Goal: Check status: Check status

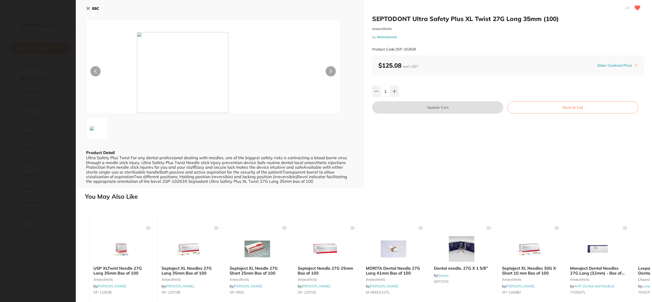
click at [88, 7] on icon at bounding box center [88, 8] width 4 height 4
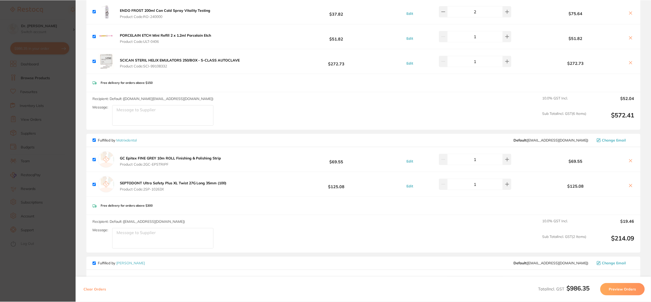
scroll to position [3, 0]
click at [44, 78] on section "Update RRP Set your pre negotiated price for this item. Item Agreed RRP (excl. …" at bounding box center [325, 151] width 651 height 302
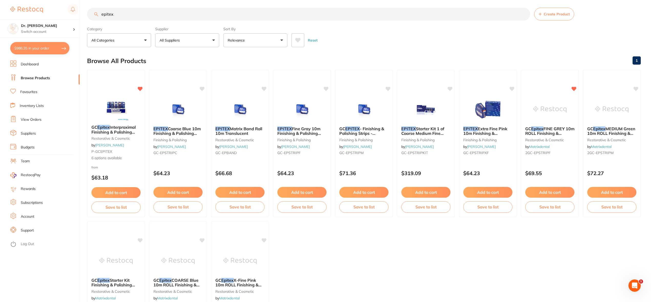
click at [34, 120] on link "View Orders" at bounding box center [31, 119] width 21 height 5
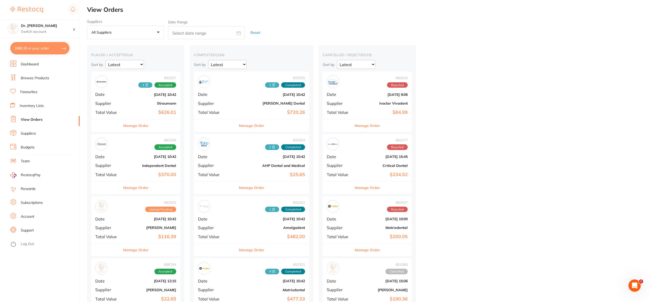
click at [32, 95] on li "Favourites" at bounding box center [44, 92] width 69 height 8
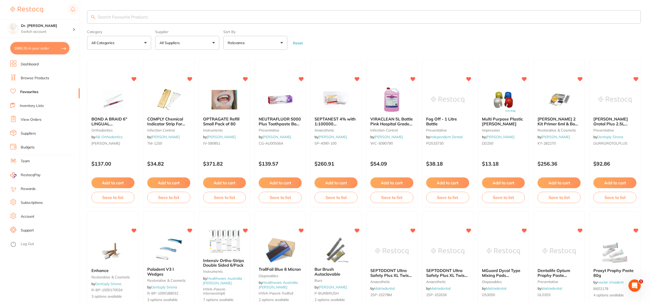
click at [138, 19] on input "search" at bounding box center [364, 16] width 554 height 13
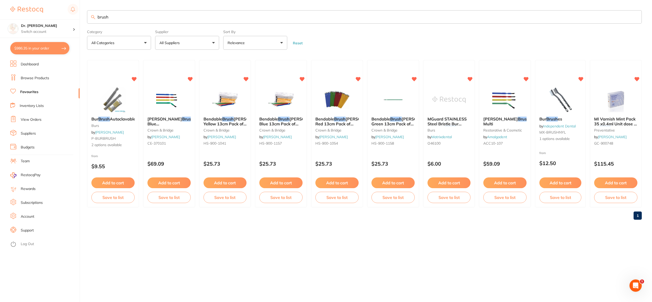
type input "brush"
click at [33, 120] on link "View Orders" at bounding box center [31, 119] width 21 height 5
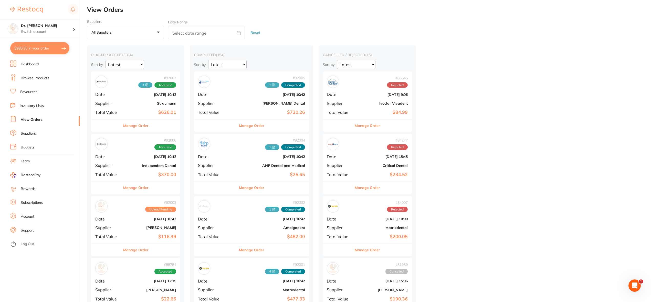
click at [149, 32] on button "All suppliers +0" at bounding box center [125, 33] width 77 height 14
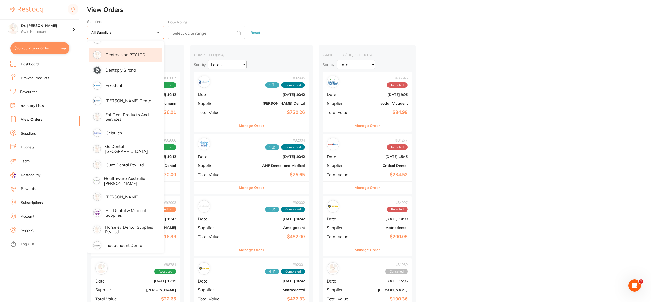
scroll to position [246, 0]
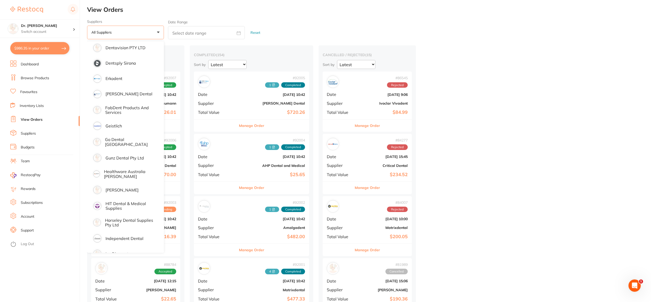
click at [105, 34] on p "All suppliers" at bounding box center [102, 32] width 22 height 5
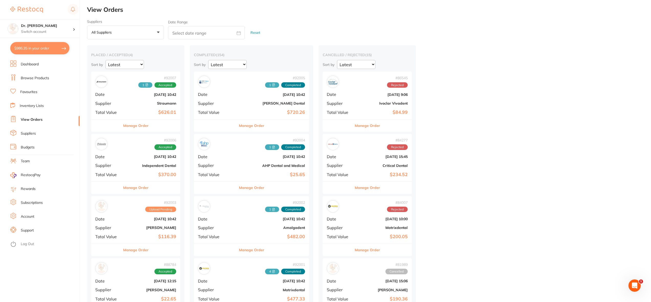
click at [105, 34] on p "All suppliers" at bounding box center [102, 32] width 22 height 5
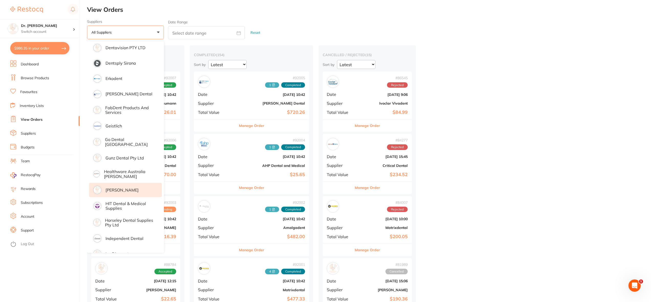
click at [139, 187] on p "[PERSON_NAME]" at bounding box center [122, 189] width 33 height 5
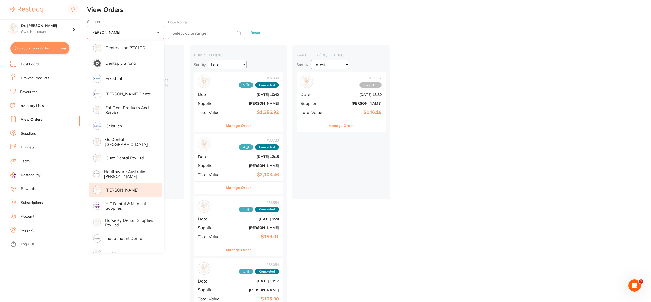
drag, startPoint x: 477, startPoint y: 91, endPoint x: 260, endPoint y: 92, distance: 216.7
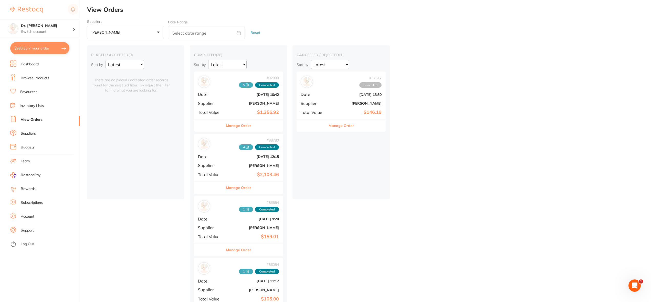
click at [238, 104] on b "[PERSON_NAME]" at bounding box center [253, 103] width 51 height 4
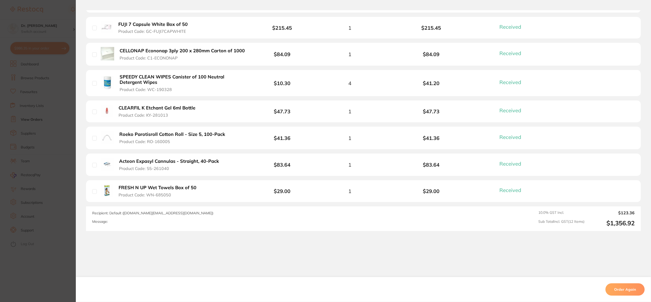
scroll to position [304, 0]
click at [61, 129] on section "Order ID: Restocq- 92000 Order Information 12 Received Completed Order Date [DA…" at bounding box center [325, 151] width 651 height 302
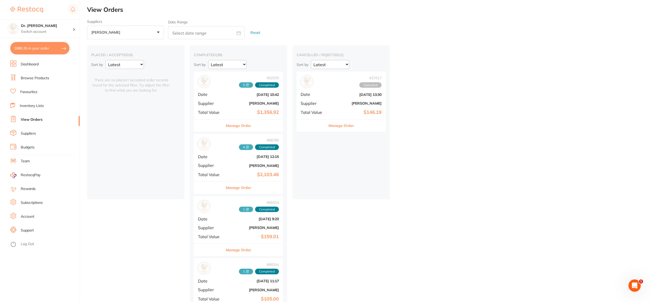
click at [224, 163] on div "# 88780 4 Completed Date [DATE] 12:15 Supplier [PERSON_NAME] Total Value $2,103…" at bounding box center [238, 157] width 89 height 47
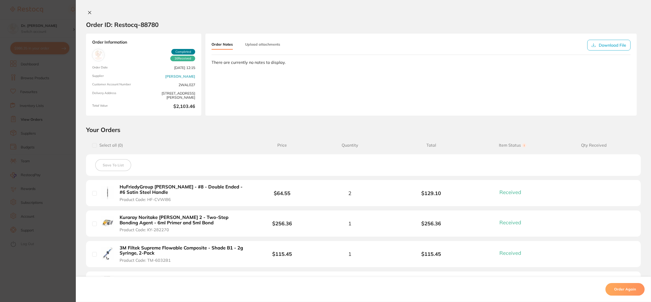
click at [88, 11] on icon at bounding box center [89, 12] width 3 height 3
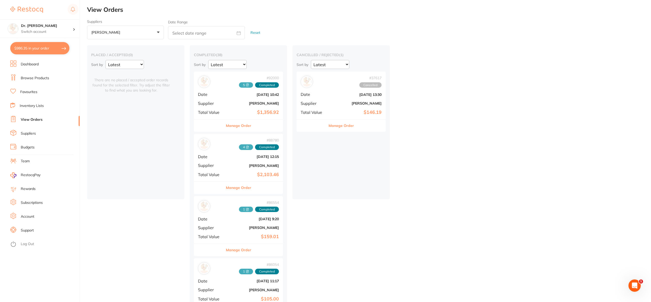
click at [36, 80] on link "Browse Products" at bounding box center [35, 78] width 28 height 5
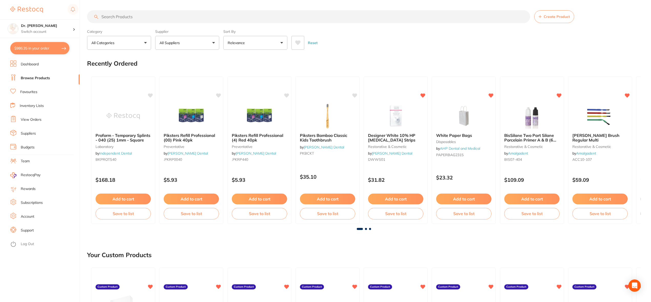
click at [139, 18] on input "search" at bounding box center [308, 16] width 443 height 13
type input "itero"
